Goal: Task Accomplishment & Management: Manage account settings

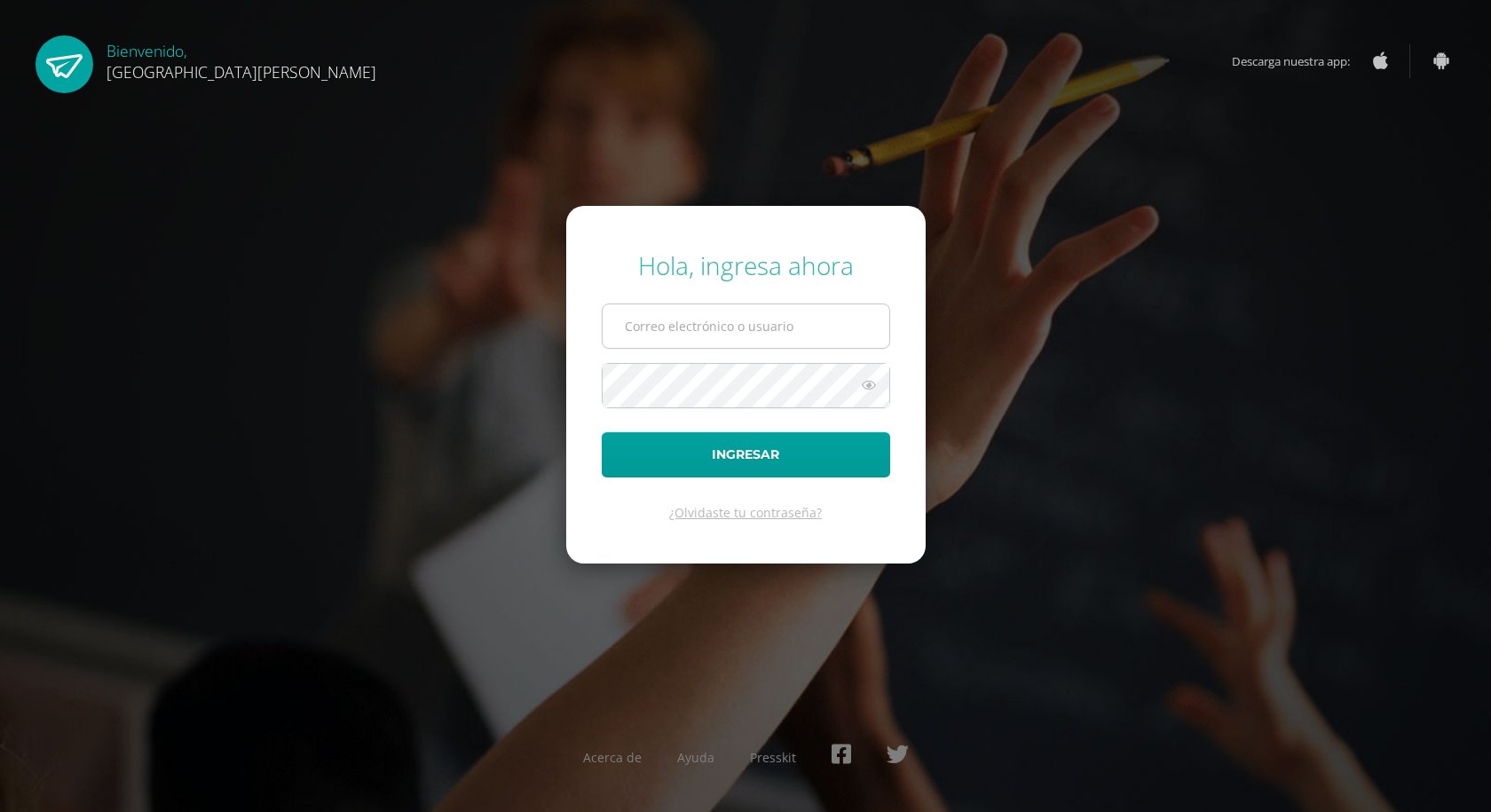
click at [677, 312] on input "text" at bounding box center [746, 325] width 287 height 43
type input "[EMAIL_ADDRESS][DOMAIN_NAME]"
click at [602, 432] on button "Ingresar" at bounding box center [746, 454] width 289 height 45
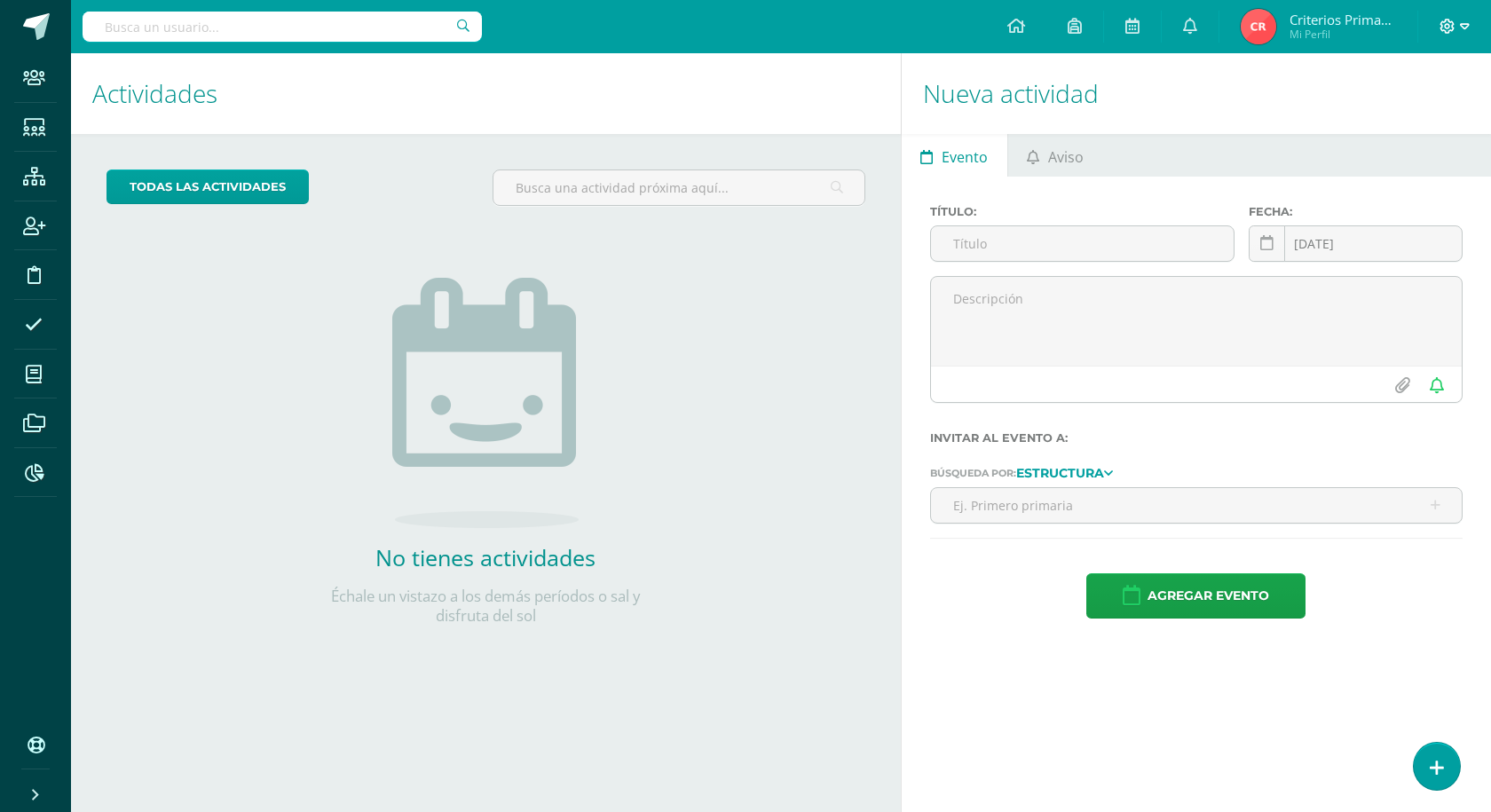
click at [1442, 33] on icon at bounding box center [1447, 26] width 16 height 16
click at [1341, 152] on span "Cerrar sesión" at bounding box center [1340, 147] width 80 height 16
